Goal: Task Accomplishment & Management: Complete application form

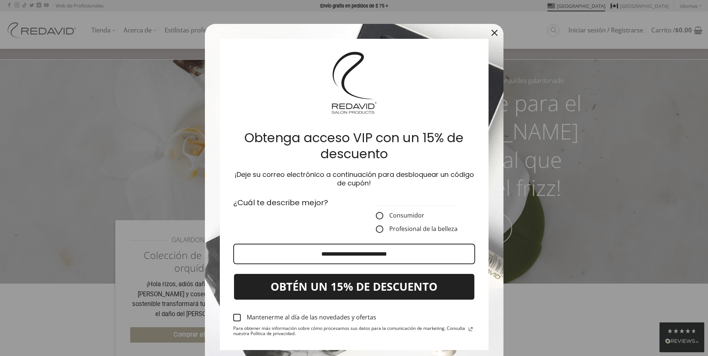
click at [488, 31] on div "Cerrar" at bounding box center [494, 33] width 12 height 12
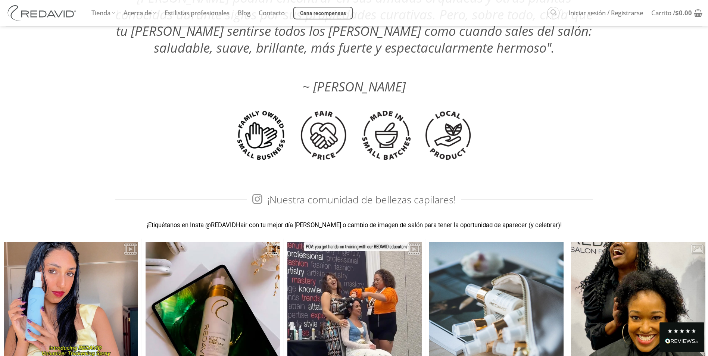
scroll to position [2202, 0]
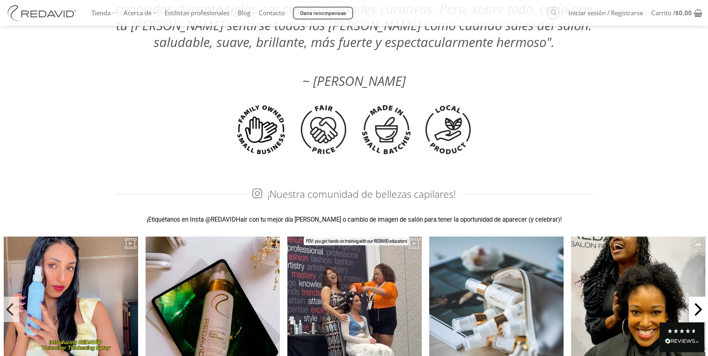
click at [694, 297] on span "Próximo" at bounding box center [698, 309] width 19 height 25
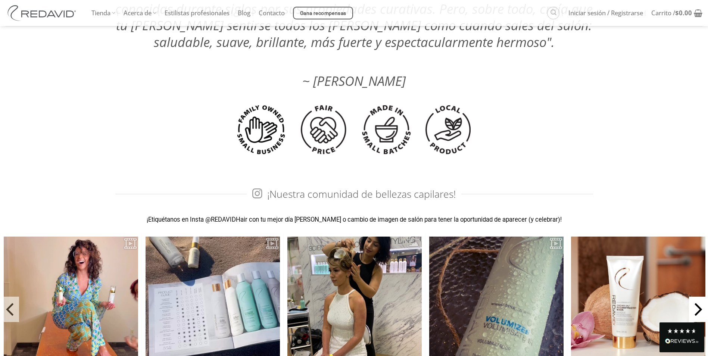
click at [694, 297] on span "Próximo" at bounding box center [698, 309] width 19 height 25
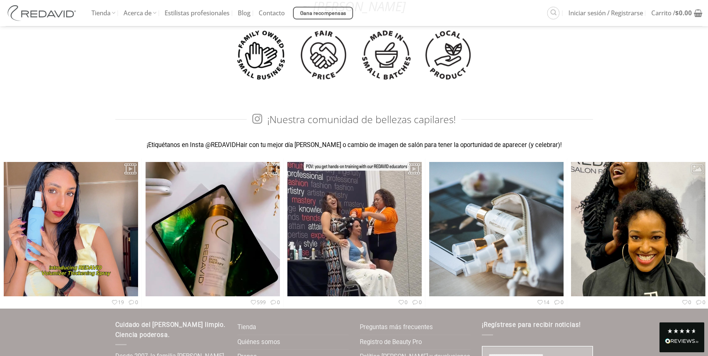
scroll to position [2296, 0]
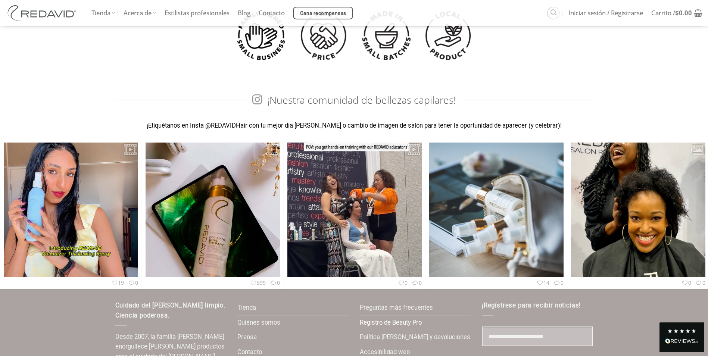
click at [394, 316] on link "Registro de Beauty Pro" at bounding box center [391, 323] width 62 height 15
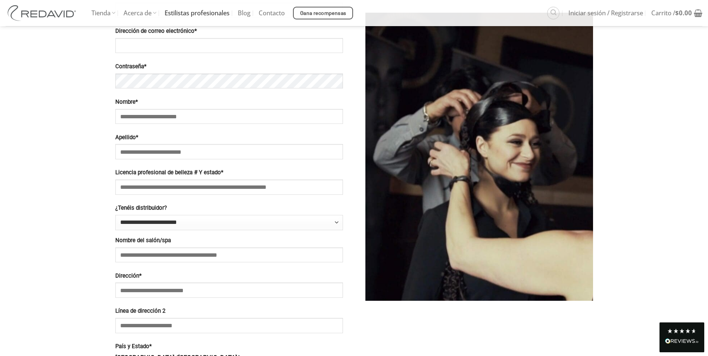
scroll to position [373, 0]
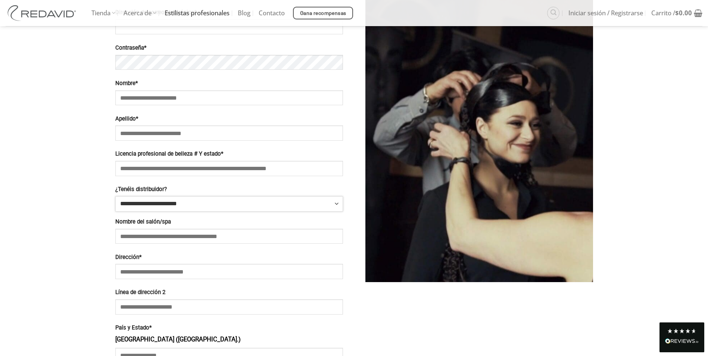
click at [139, 205] on select "**********" at bounding box center [229, 203] width 228 height 15
click at [56, 196] on div "**********" at bounding box center [354, 222] width 708 height 803
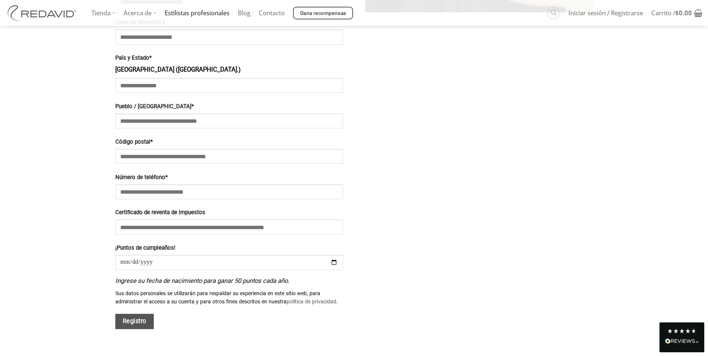
scroll to position [672, 0]
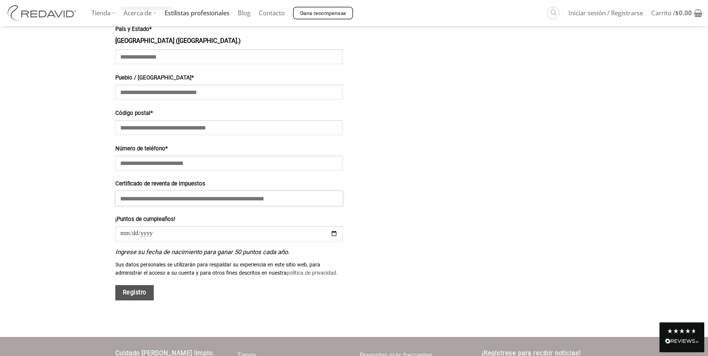
click at [148, 196] on input "Certificado de reventa de impuestos" at bounding box center [229, 198] width 228 height 15
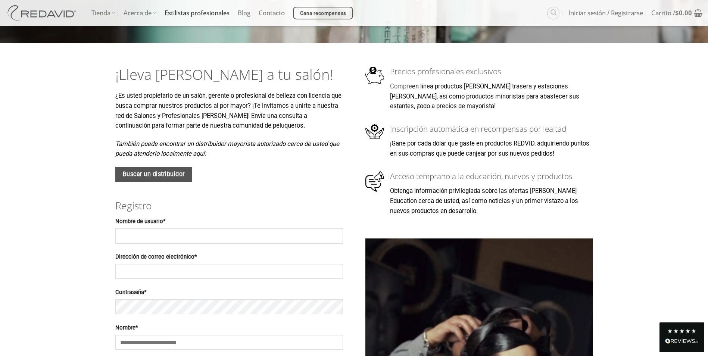
scroll to position [149, 0]
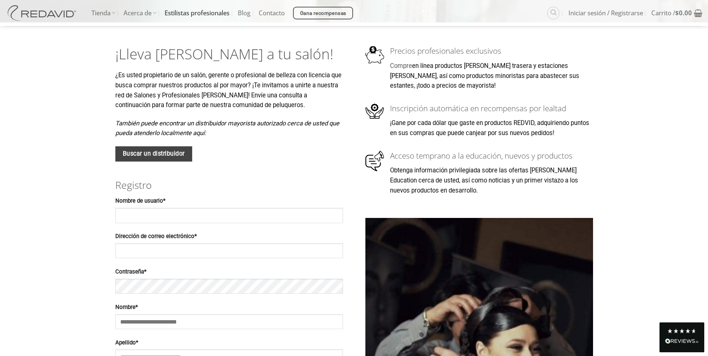
click at [169, 150] on span "Buscar un distribuidor" at bounding box center [154, 154] width 62 height 10
